Goal: Answer question/provide support: Share knowledge or assist other users

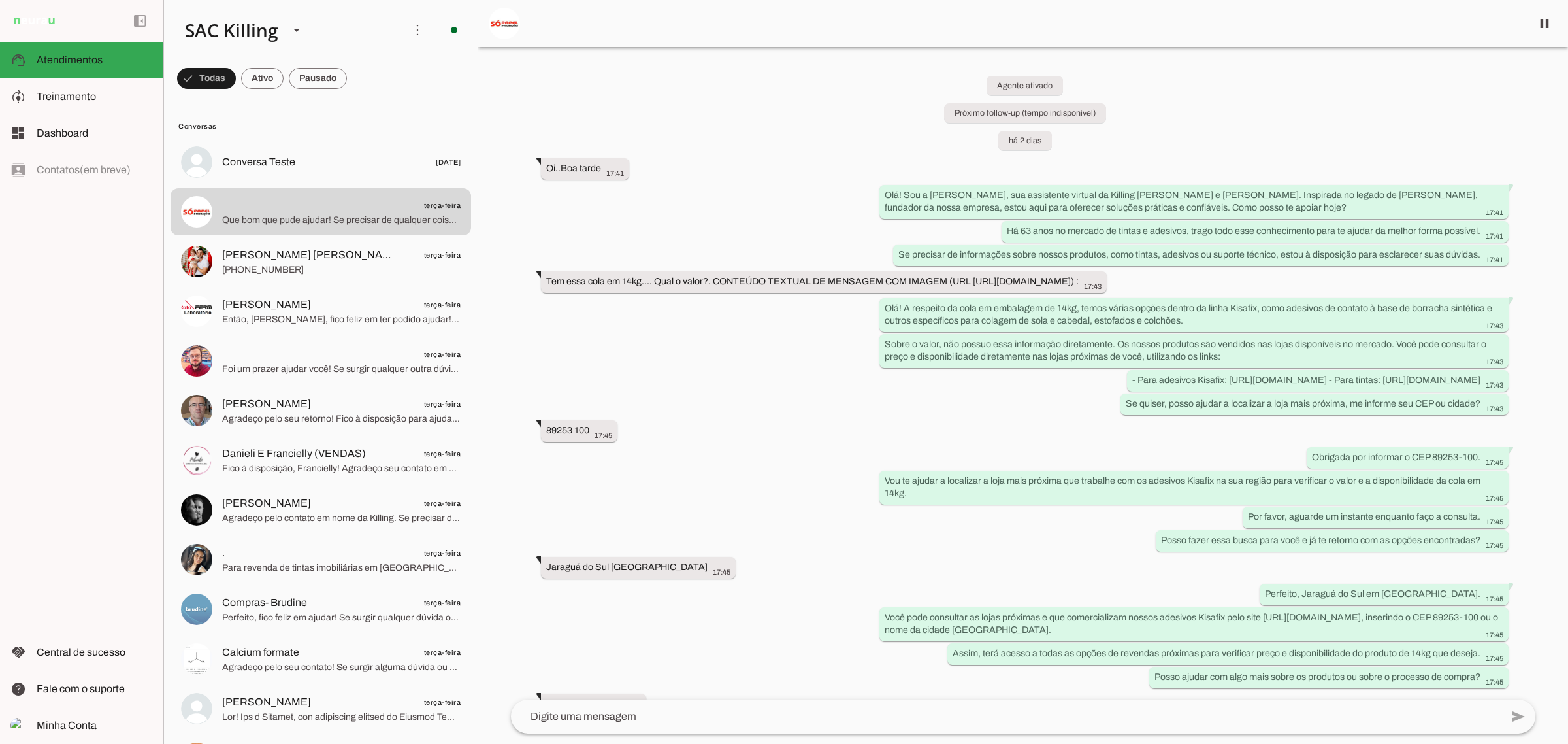
scroll to position [122, 0]
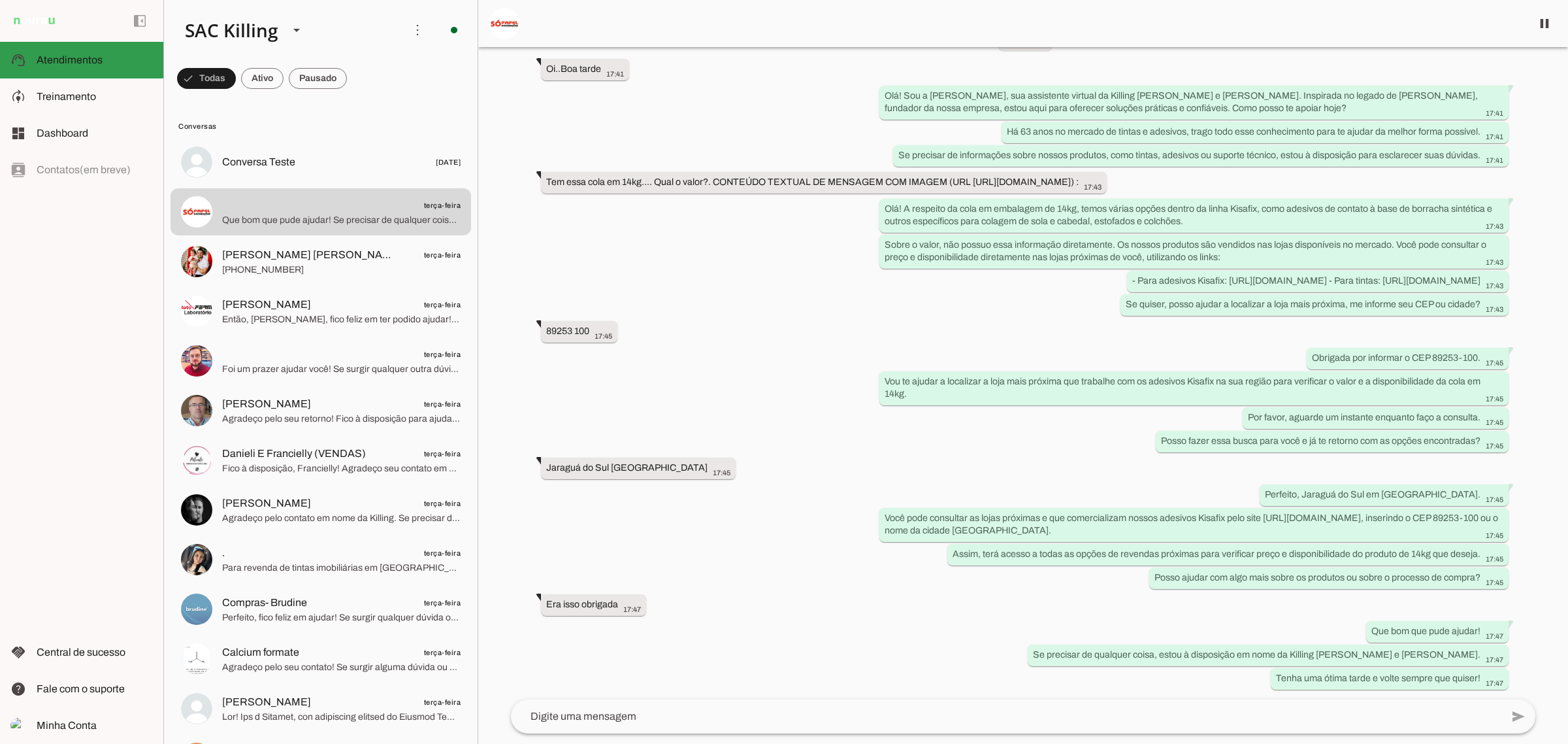
click at [62, 61] on span "Atendimentos" at bounding box center [69, 59] width 66 height 11
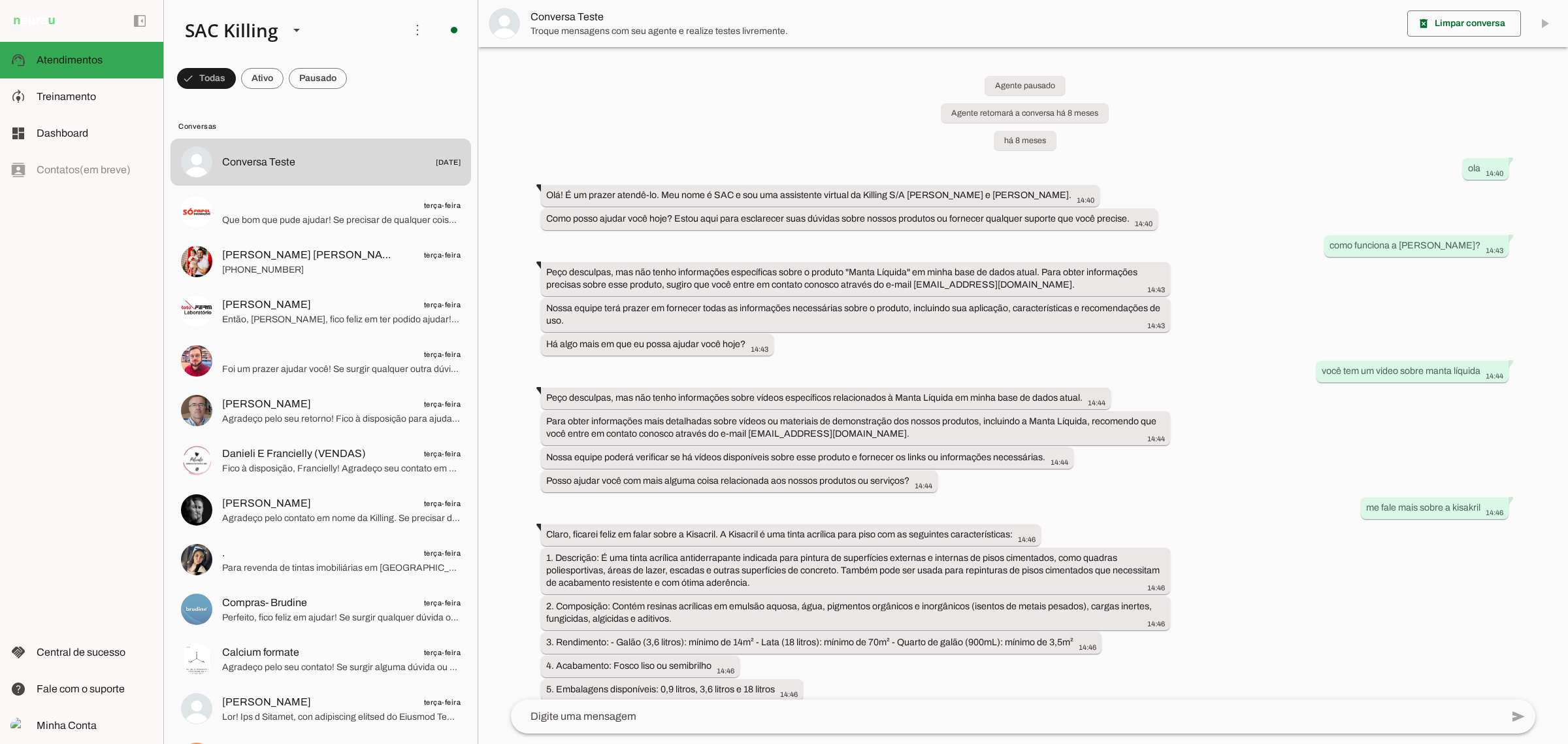
scroll to position [10195, 0]
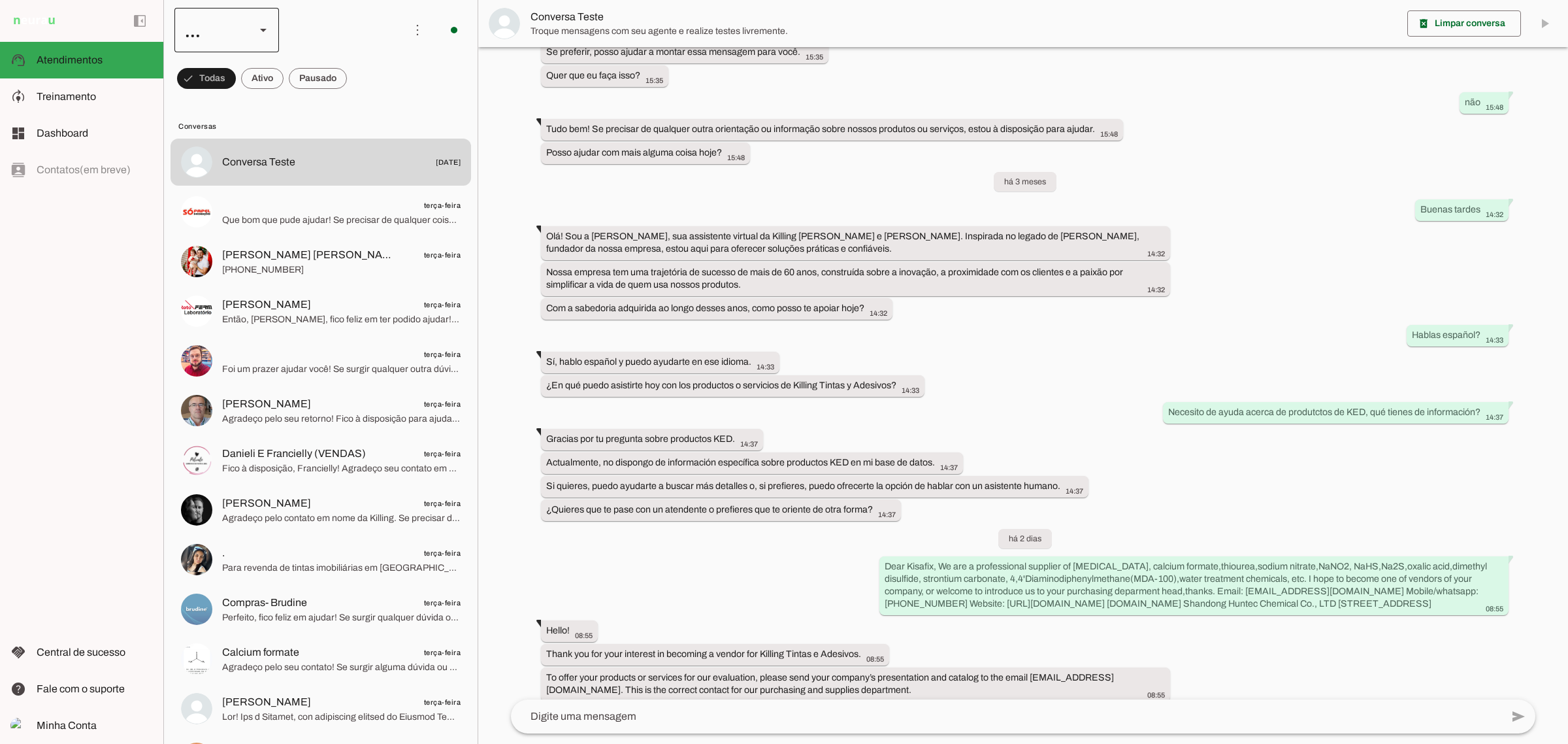
click at [249, 41] on div at bounding box center [263, 30] width 31 height 44
click at [0, 0] on slot "SAC Killing" at bounding box center [0, 0] width 0 height 0
type md-outlined-select "jIyUUe5wdlqN71WCldRE"
click at [451, 33] on span at bounding box center [454, 30] width 31 height 31
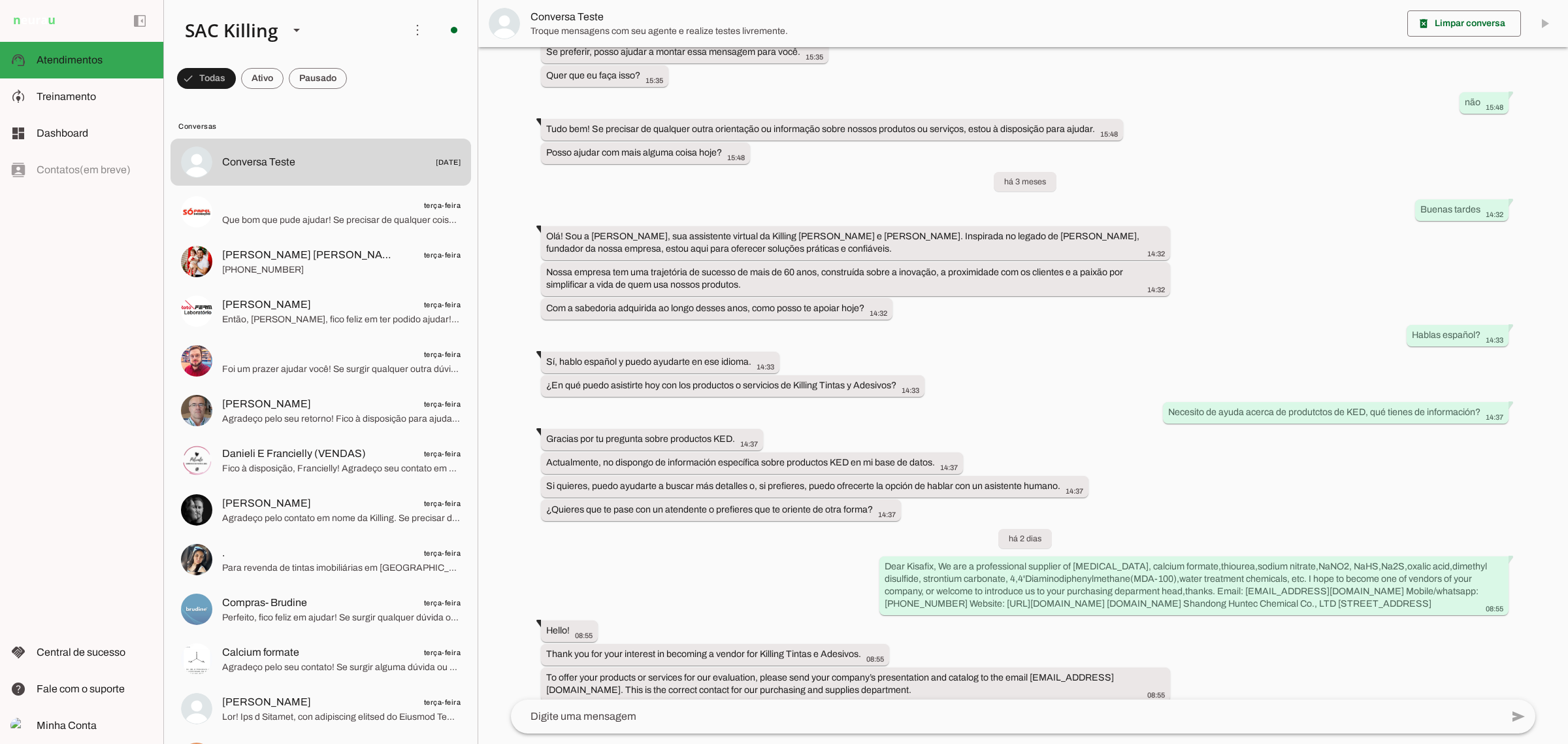
click at [369, 36] on slot at bounding box center [284, 30] width 220 height 44
